Goal: Information Seeking & Learning: Learn about a topic

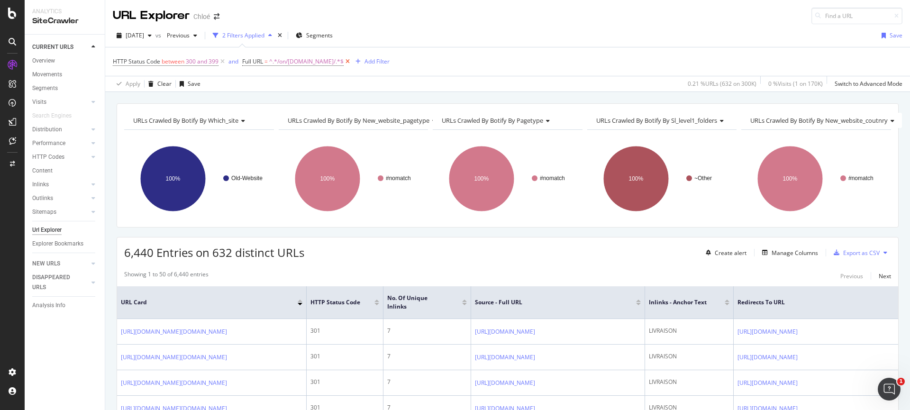
click at [352, 61] on icon at bounding box center [348, 61] width 8 height 9
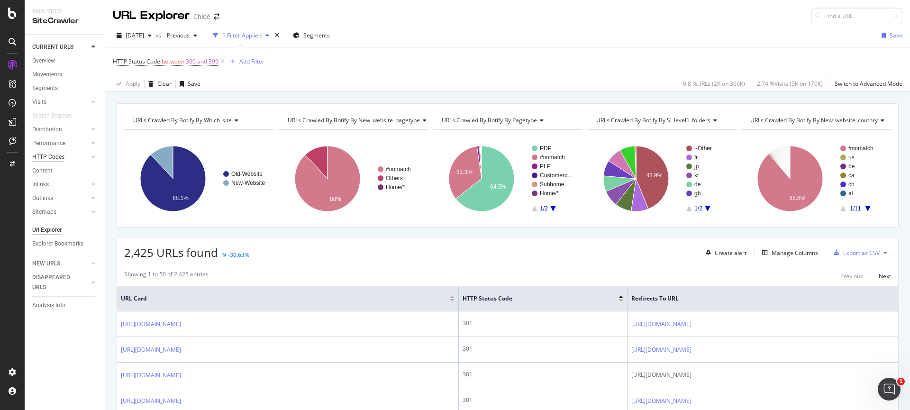
click at [51, 155] on div "HTTP Codes" at bounding box center [48, 157] width 32 height 10
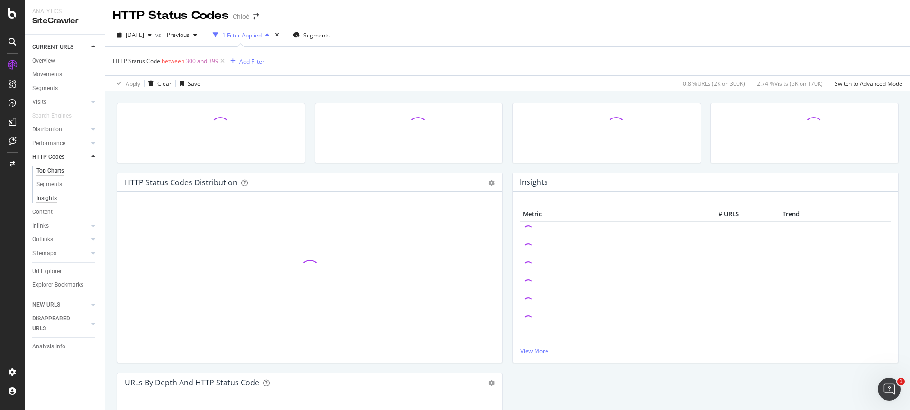
click at [45, 194] on div "Insights" at bounding box center [46, 198] width 20 height 10
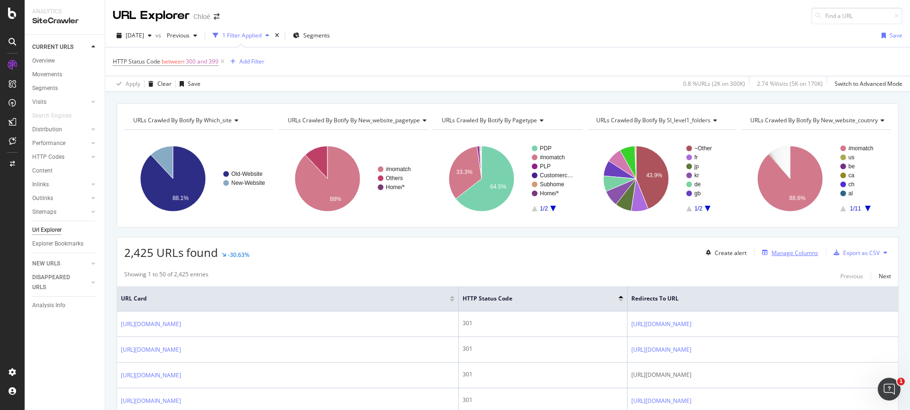
click at [778, 254] on div "Manage Columns" at bounding box center [794, 253] width 46 height 8
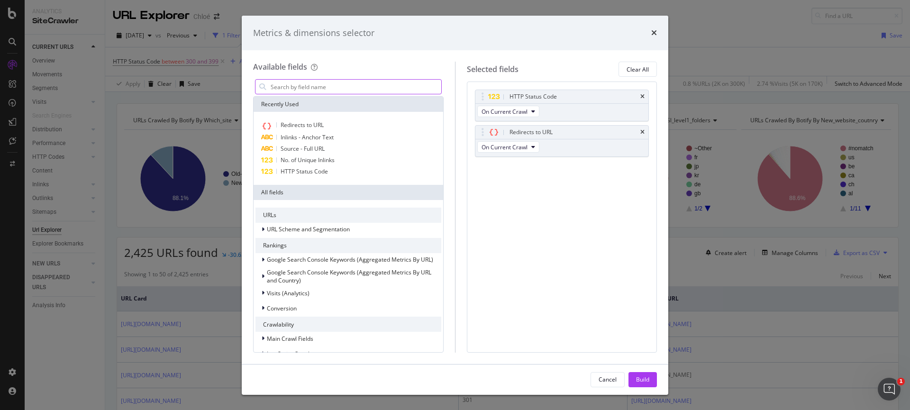
click at [286, 88] on input "modal" at bounding box center [356, 87] width 172 height 14
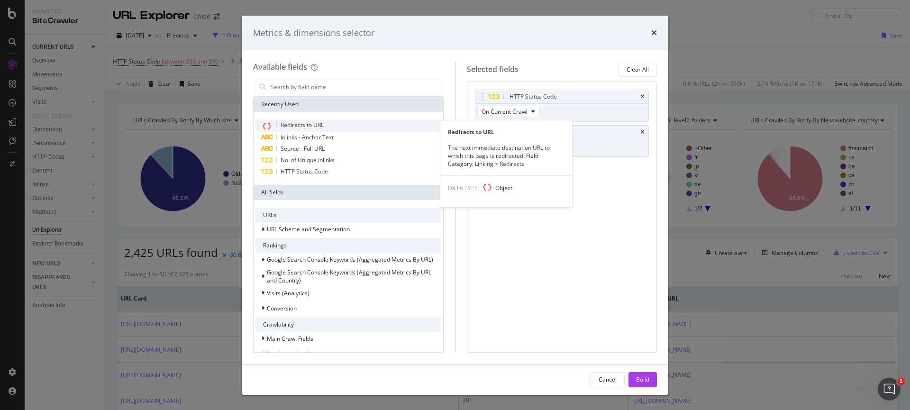
click at [304, 125] on span "Redirects to URL" at bounding box center [302, 125] width 43 height 8
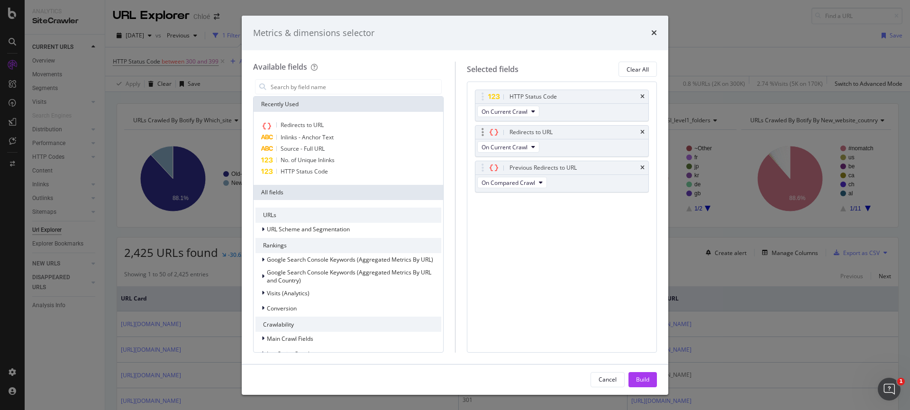
click at [646, 132] on div "Redirects to URL" at bounding box center [561, 132] width 173 height 13
click at [660, 32] on div "Metrics & dimensions selector" at bounding box center [455, 33] width 426 height 35
click at [655, 33] on icon "times" at bounding box center [654, 33] width 6 height 8
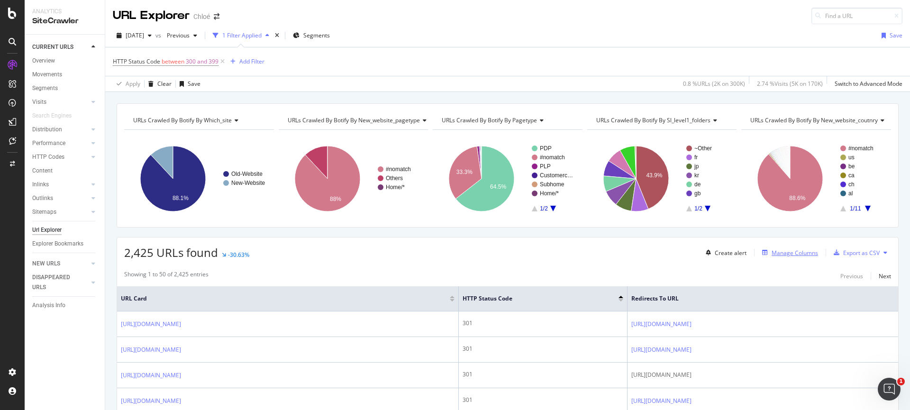
click at [787, 251] on div "Manage Columns" at bounding box center [794, 253] width 46 height 8
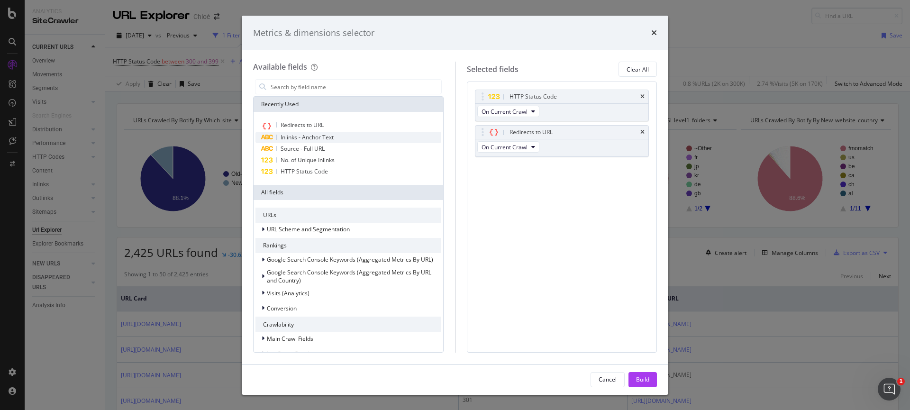
click at [313, 138] on span "Inlinks - Anchor Text" at bounding box center [307, 137] width 53 height 8
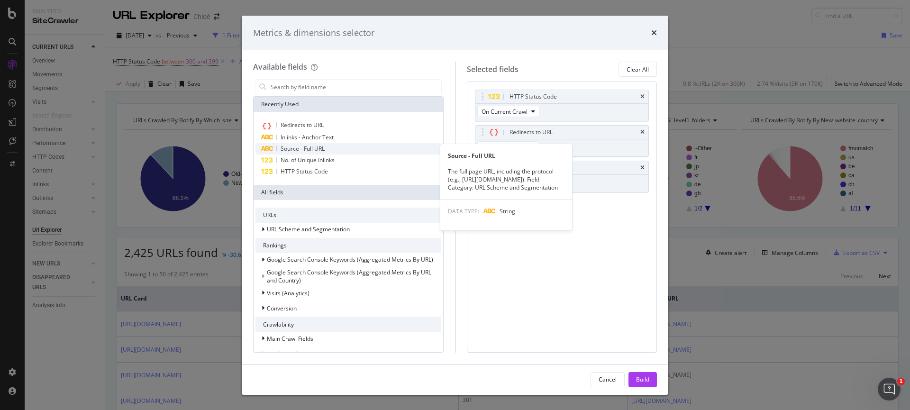
click at [317, 150] on span "Source - Full URL" at bounding box center [303, 149] width 44 height 8
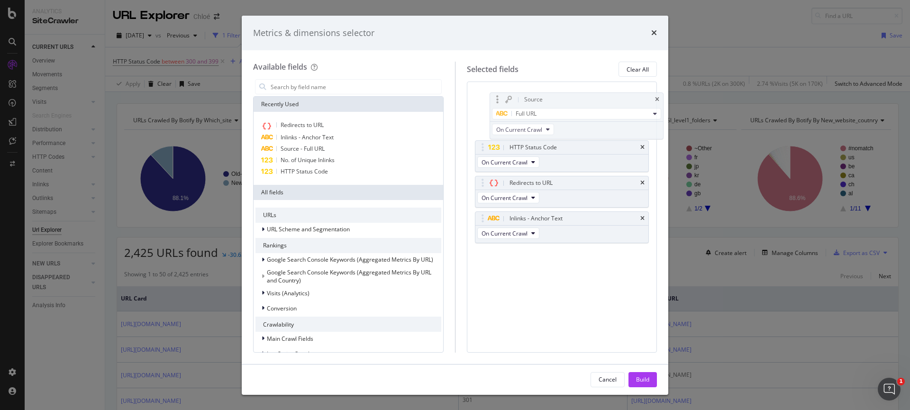
drag, startPoint x: 538, startPoint y: 202, endPoint x: 553, endPoint y: 97, distance: 106.2
click at [553, 97] on body "Analytics SiteCrawler CURRENT URLS Overview Movements Segments Visits Analysis …" at bounding box center [455, 205] width 910 height 410
drag, startPoint x: 553, startPoint y: 220, endPoint x: 567, endPoint y: 155, distance: 66.0
click at [567, 155] on body "Analytics SiteCrawler CURRENT URLS Overview Movements Segments Visits Analysis …" at bounding box center [455, 205] width 910 height 410
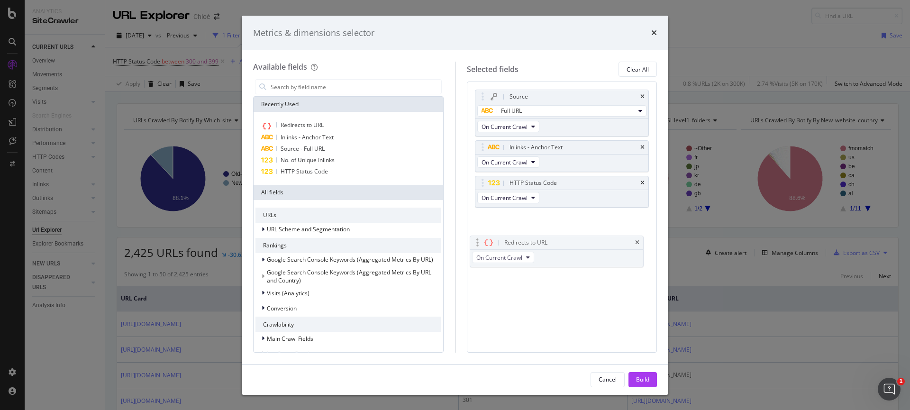
drag, startPoint x: 535, startPoint y: 217, endPoint x: 531, endPoint y: 238, distance: 21.3
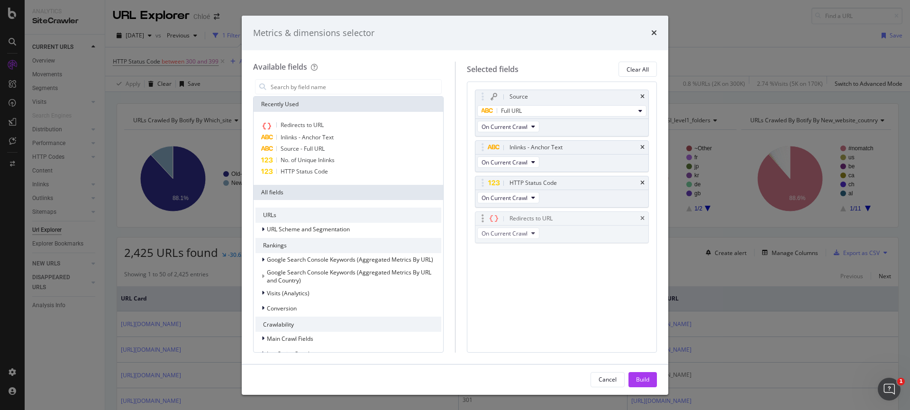
click at [531, 238] on body "Analytics SiteCrawler CURRENT URLS Overview Movements Segments Visits Analysis …" at bounding box center [455, 205] width 910 height 410
click at [534, 162] on icon "modal" at bounding box center [533, 162] width 4 height 6
click at [479, 310] on div "Source Full URL On Current Crawl Inlinks - Anchor Text On Current Crawl HTTP St…" at bounding box center [562, 217] width 190 height 271
click at [633, 377] on button "Build" at bounding box center [642, 379] width 28 height 15
